Goal: Connect with others: Connect with others

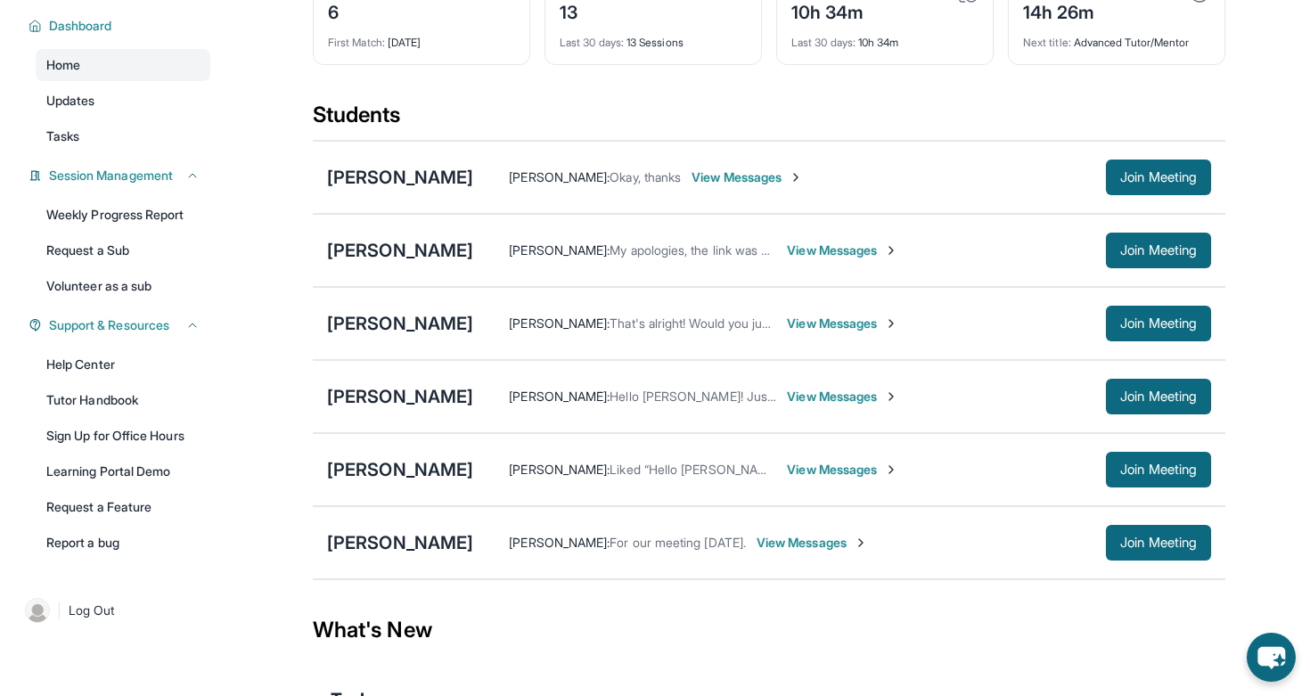
scroll to position [138, 0]
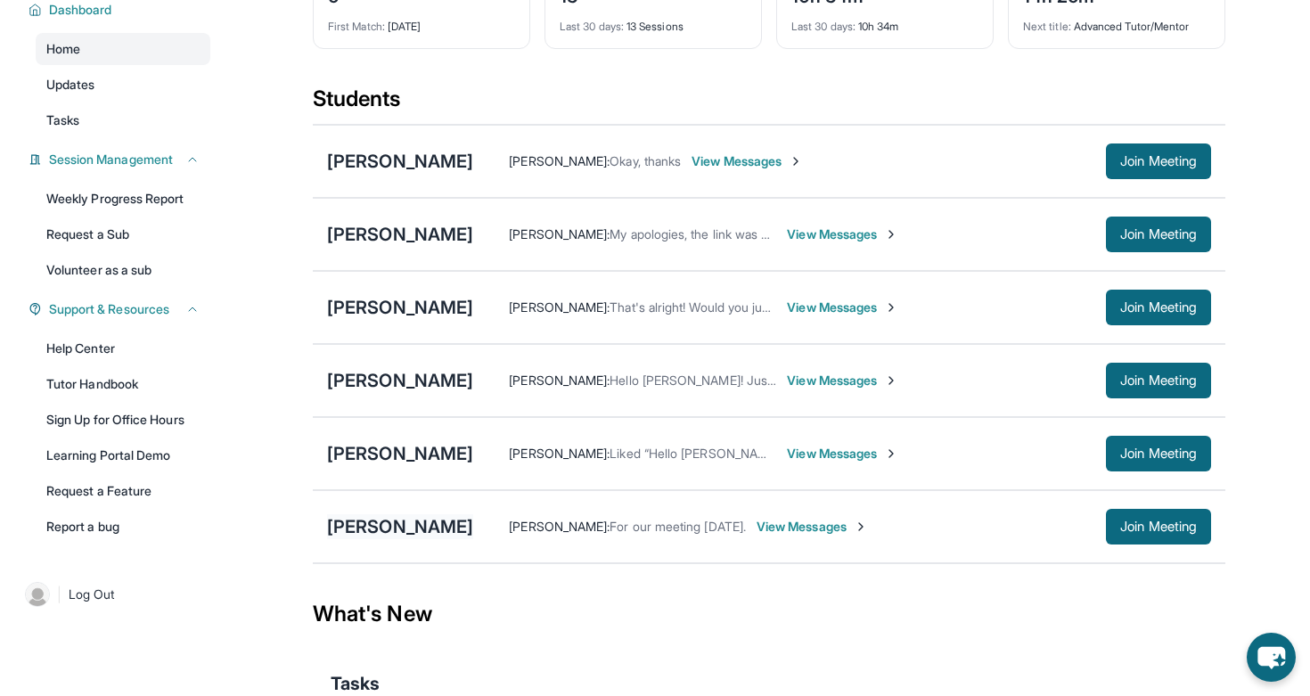
click at [360, 537] on div "[PERSON_NAME]" at bounding box center [400, 526] width 146 height 25
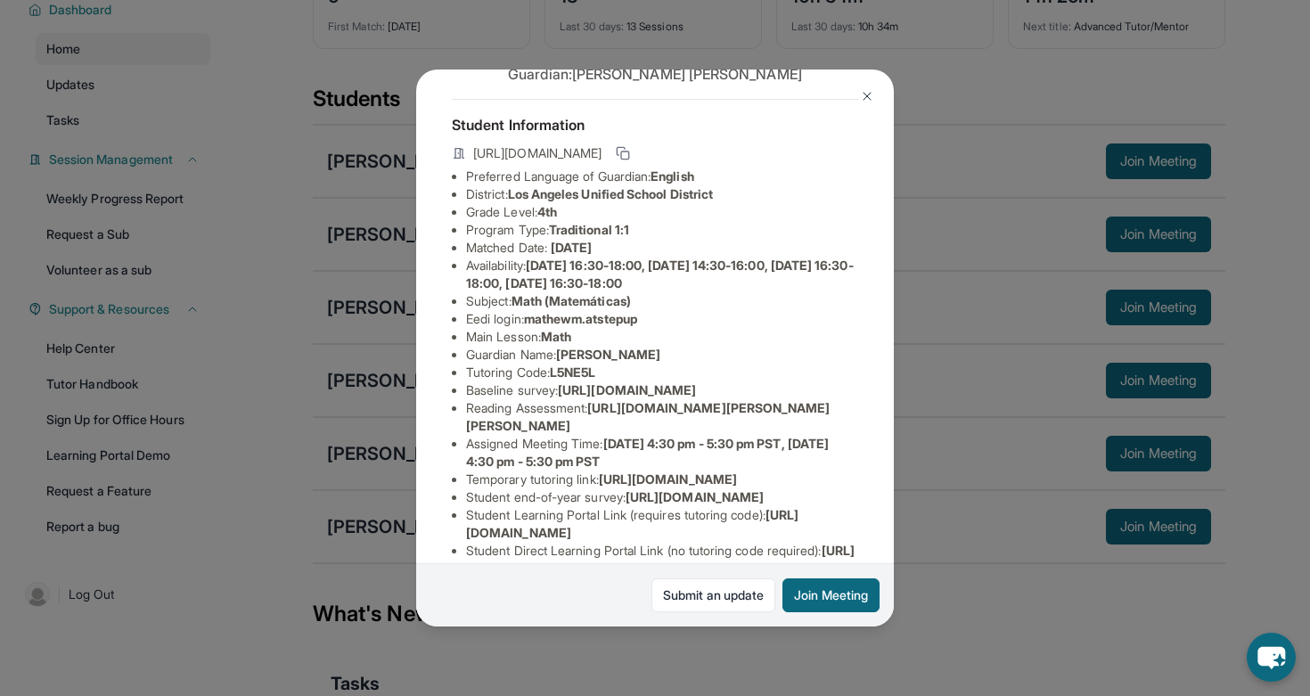
scroll to position [94, 0]
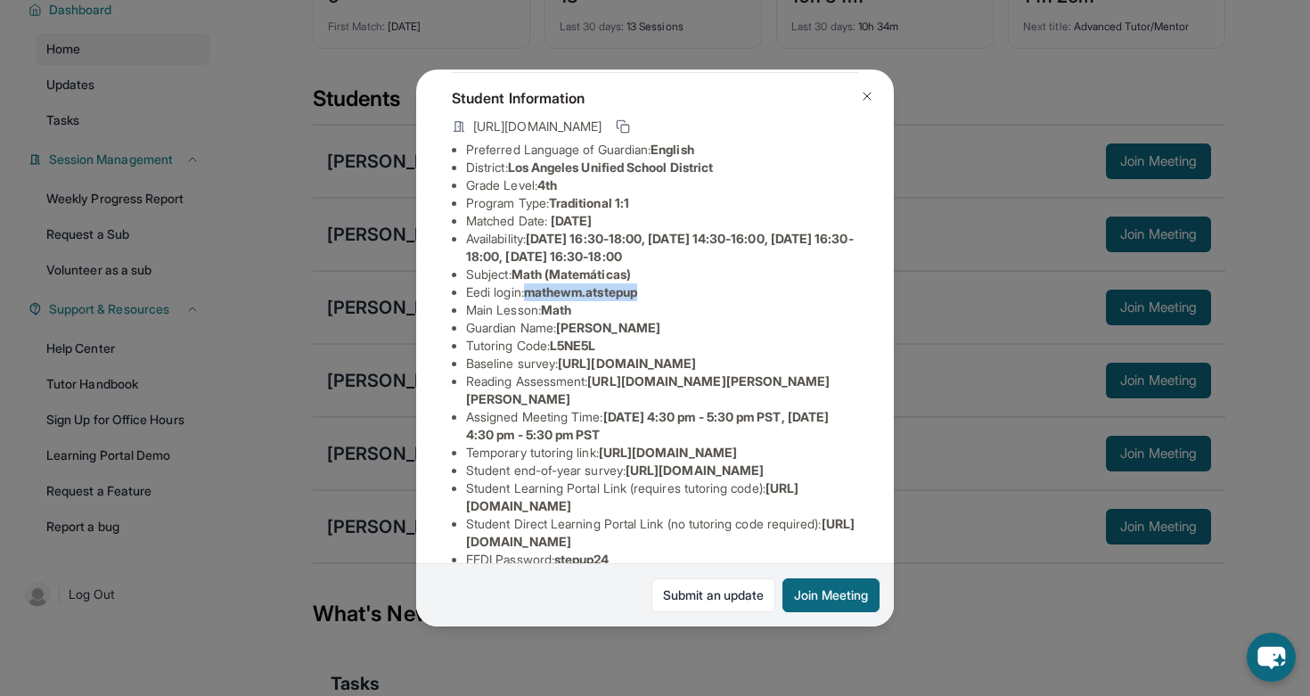
drag, startPoint x: 532, startPoint y: 290, endPoint x: 700, endPoint y: 294, distance: 168.4
click at [700, 294] on li "Eedi login : mathewm.atstepup" at bounding box center [662, 292] width 392 height 18
copy span "mathewm.atstepup"
click at [869, 93] on img at bounding box center [867, 96] width 14 height 14
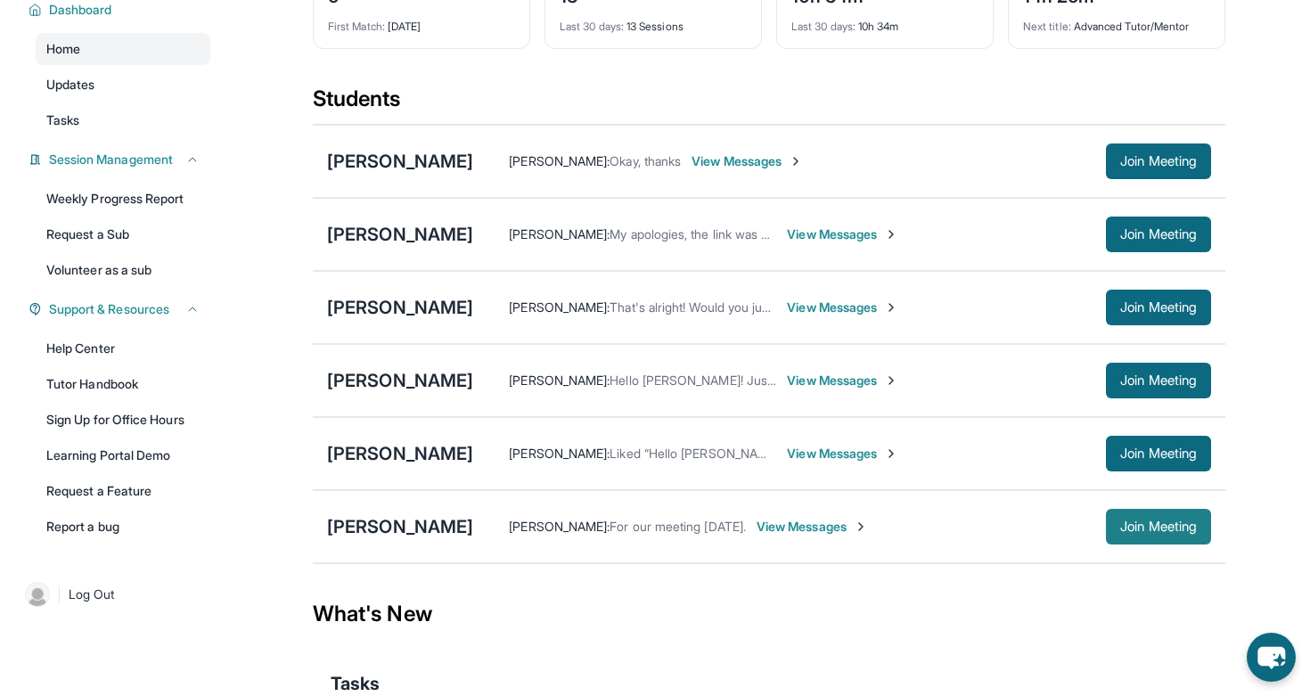
click at [1125, 532] on span "Join Meeting" at bounding box center [1158, 526] width 77 height 11
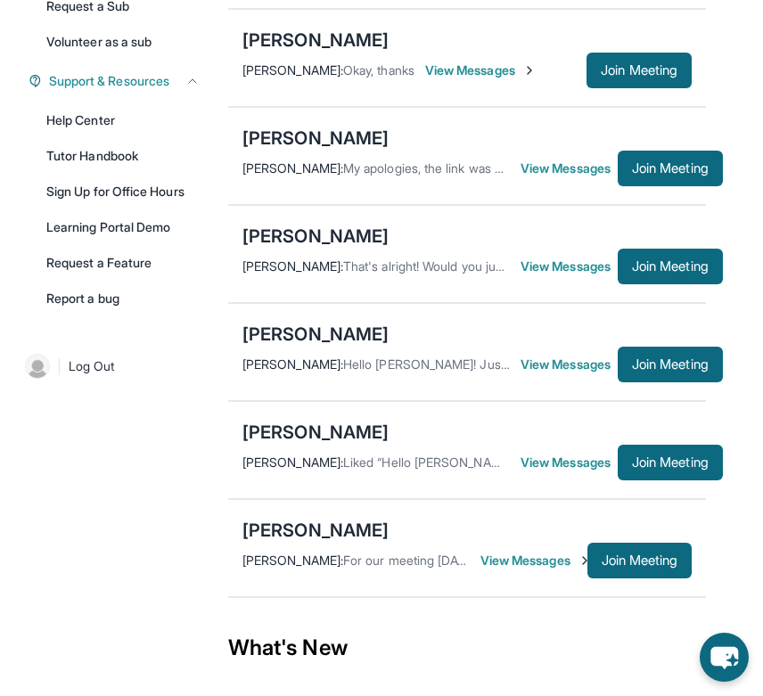
scroll to position [420, 0]
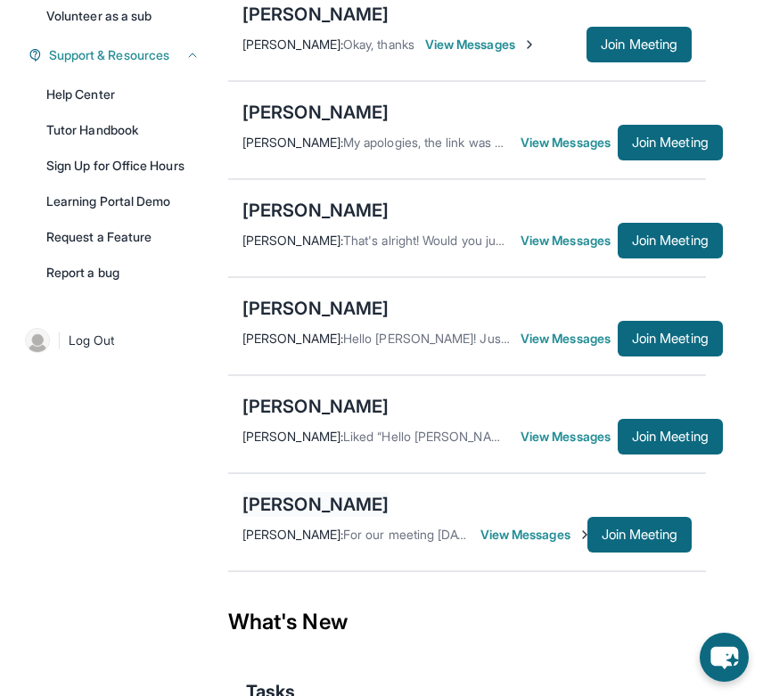
click at [347, 517] on div "[PERSON_NAME]" at bounding box center [315, 504] width 146 height 25
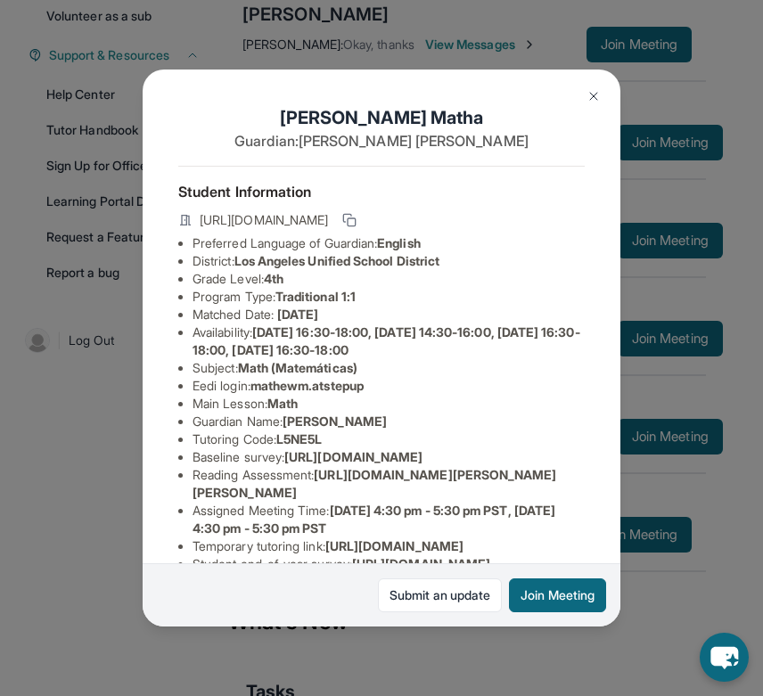
click at [592, 93] on img at bounding box center [593, 96] width 14 height 14
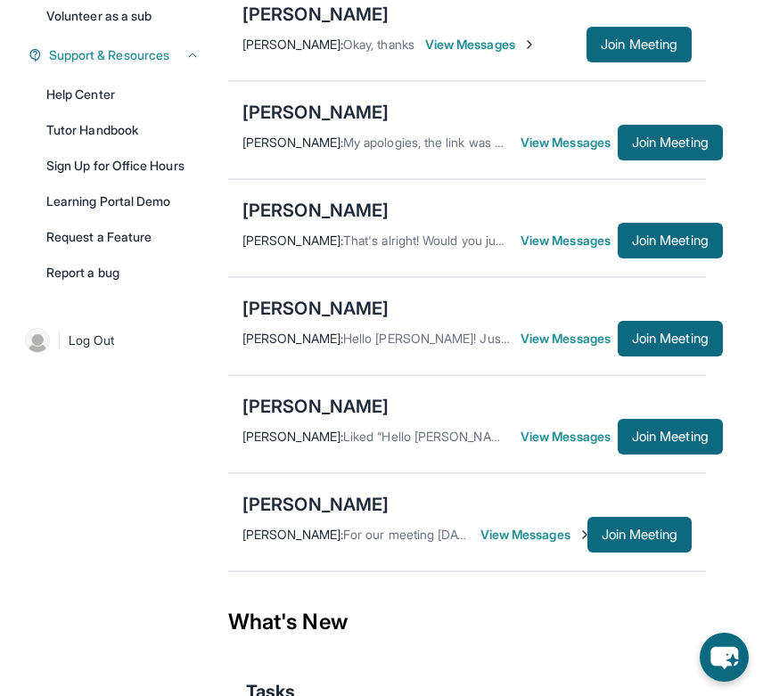
click at [509, 543] on span "View Messages" at bounding box center [533, 535] width 107 height 18
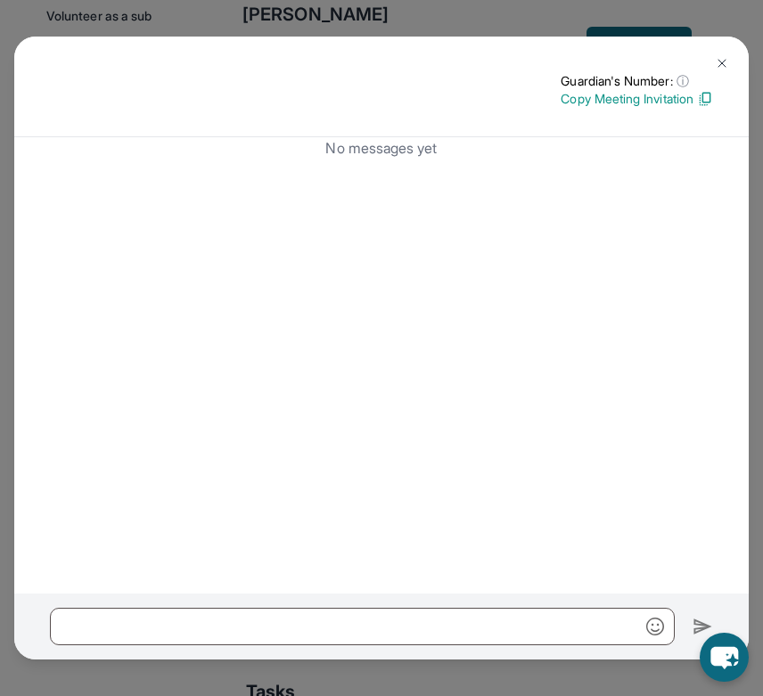
click at [712, 63] on button at bounding box center [722, 63] width 36 height 36
